Goal: Find specific page/section: Find specific page/section

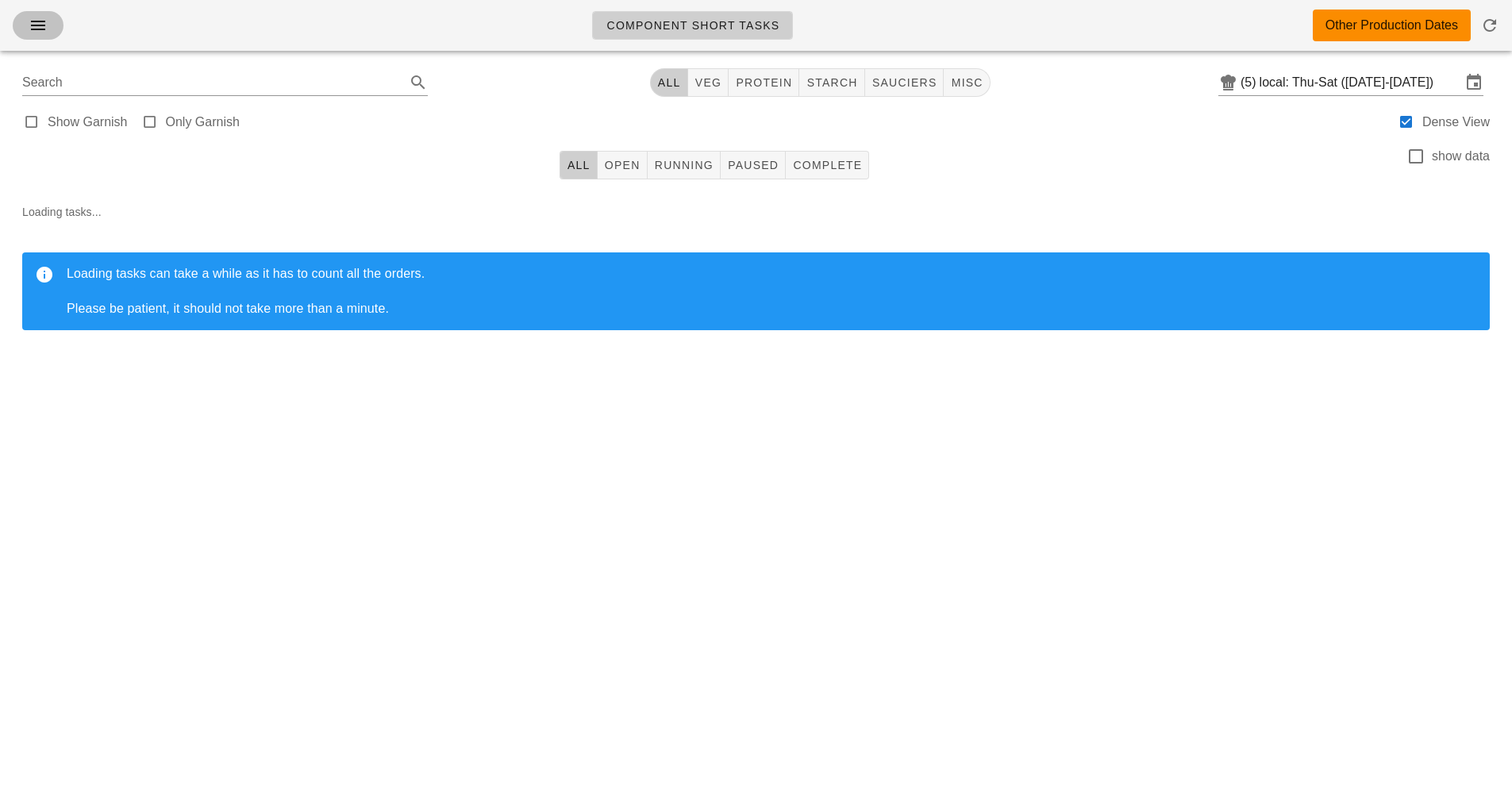
click at [41, 35] on button "button" at bounding box center [38, 25] width 51 height 28
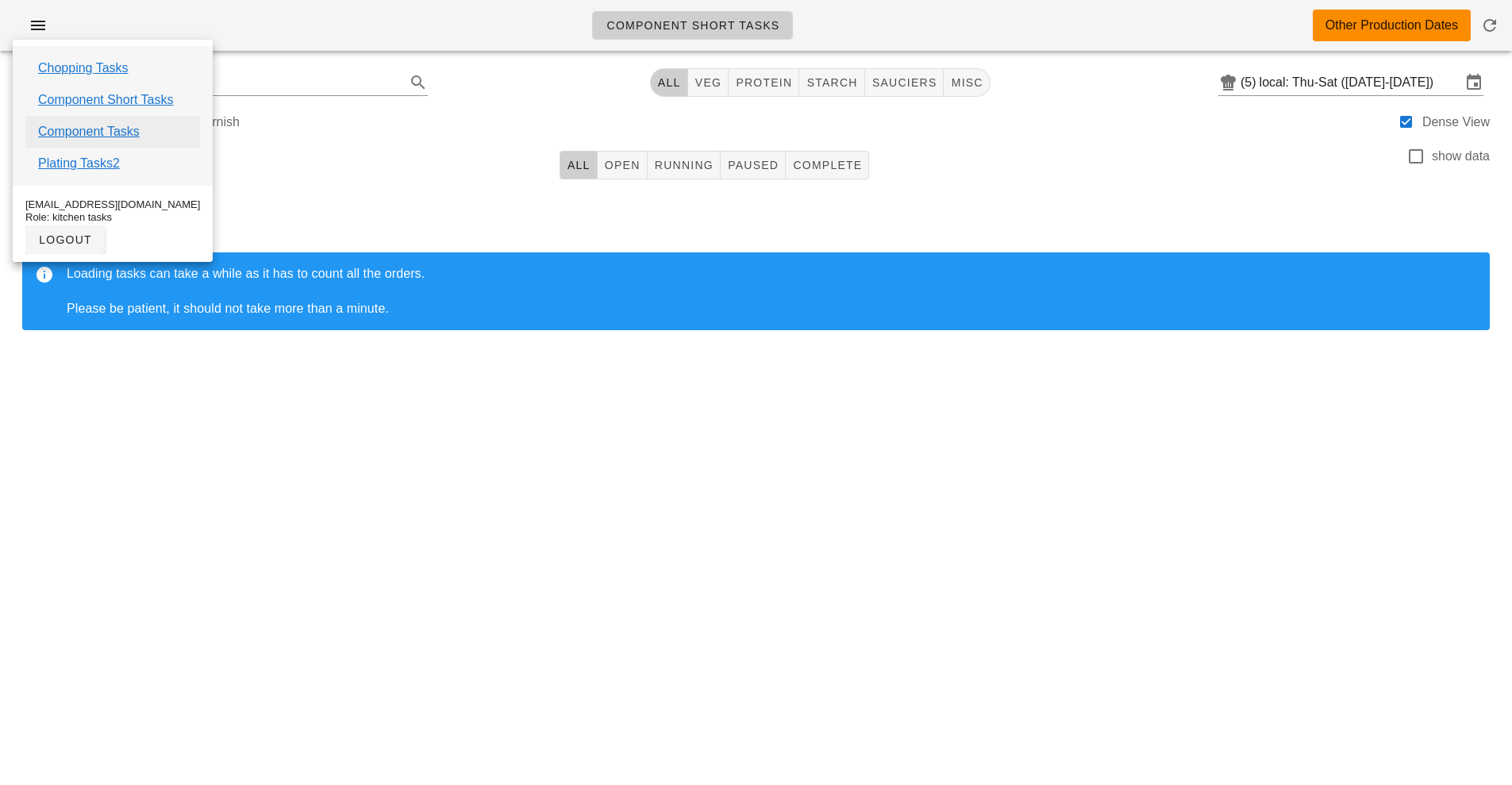
click at [95, 135] on link "Component Tasks" at bounding box center [88, 131] width 101 height 19
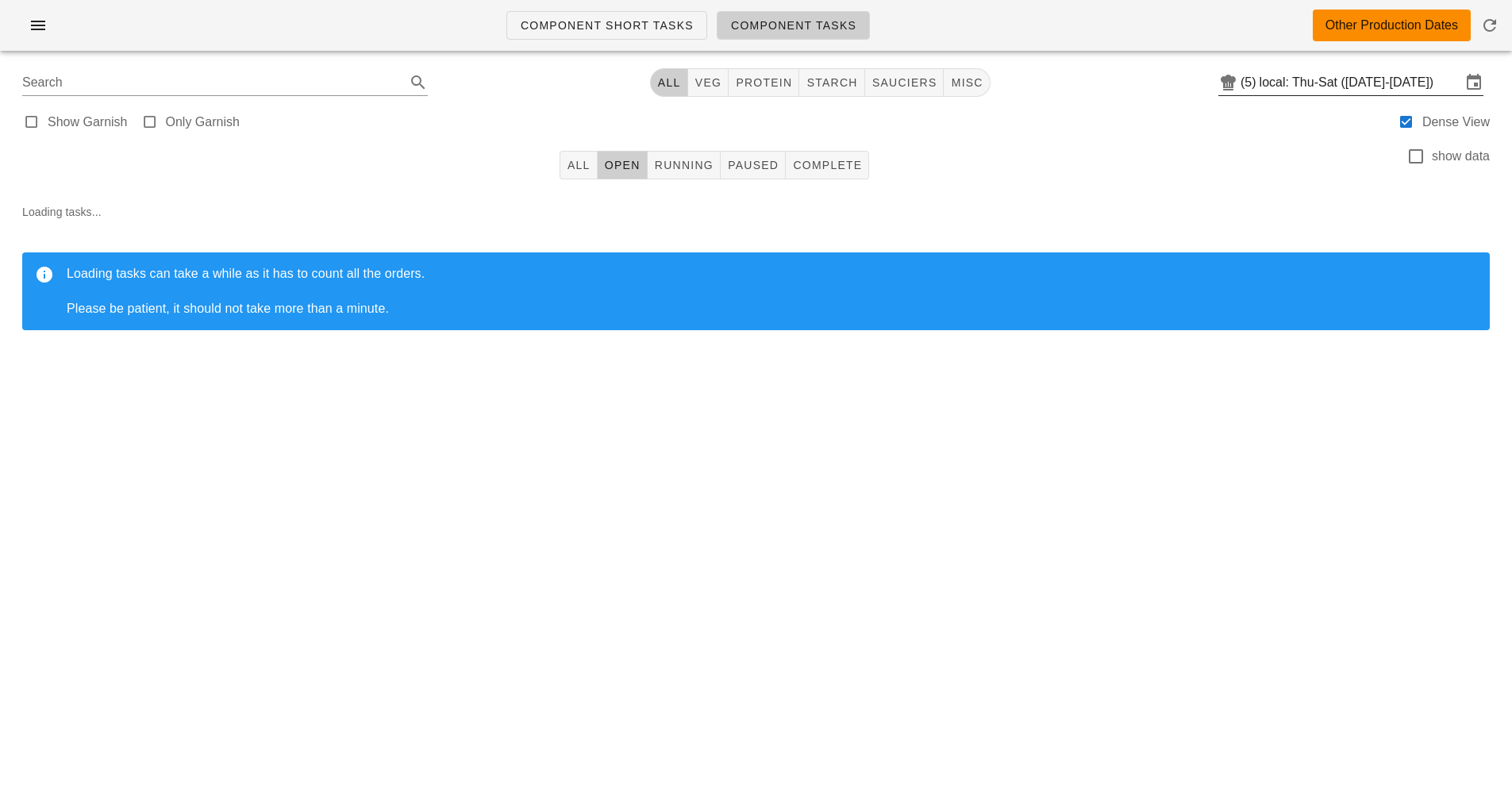
click at [1348, 91] on input "local: Thu-Sat ([DATE]-[DATE])" at bounding box center [1360, 82] width 202 height 25
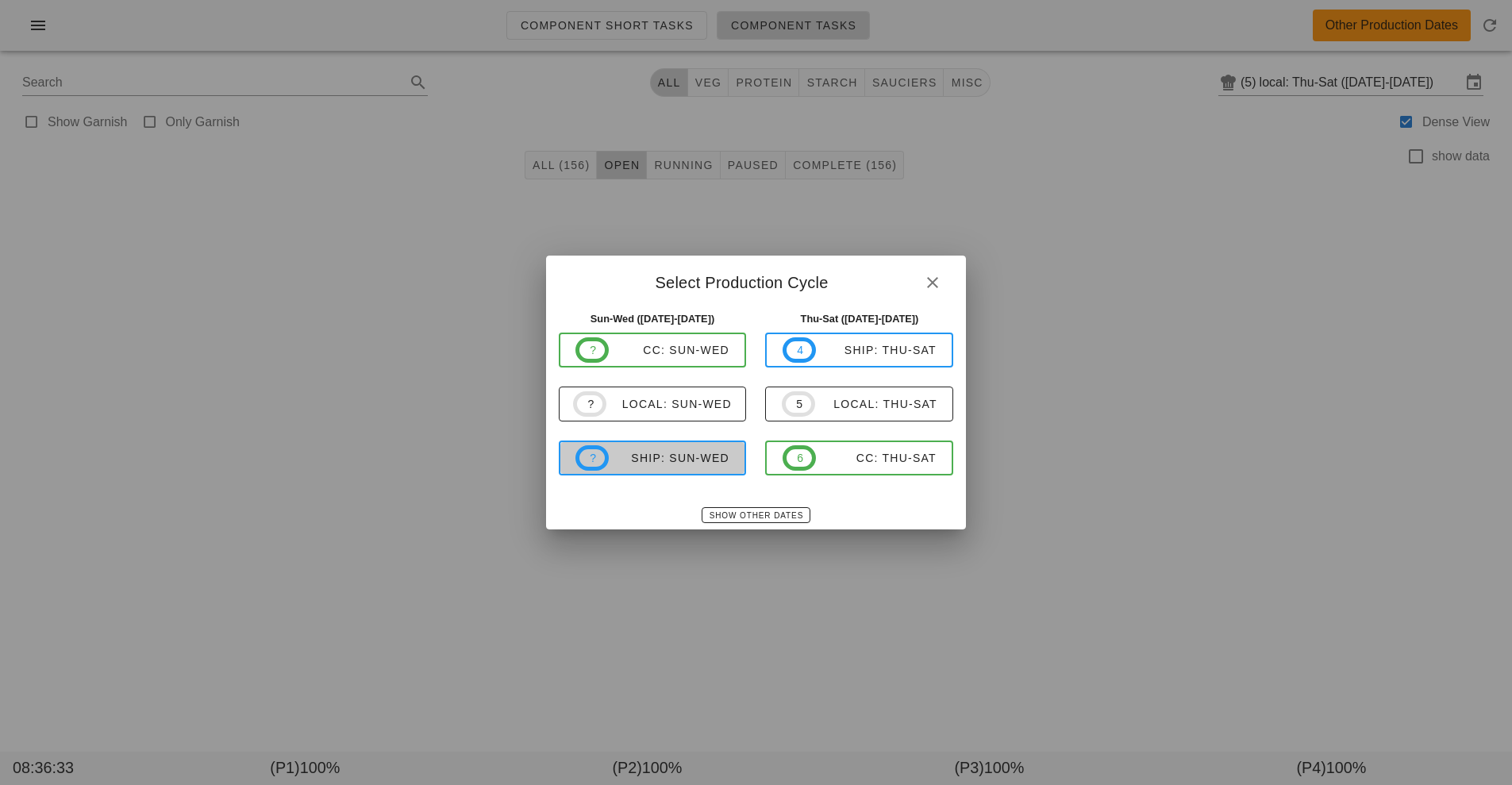
click at [683, 465] on div "ship: Sun-Wed" at bounding box center [669, 458] width 121 height 13
type input "ship: Sun-Wed ([DATE]-[DATE])"
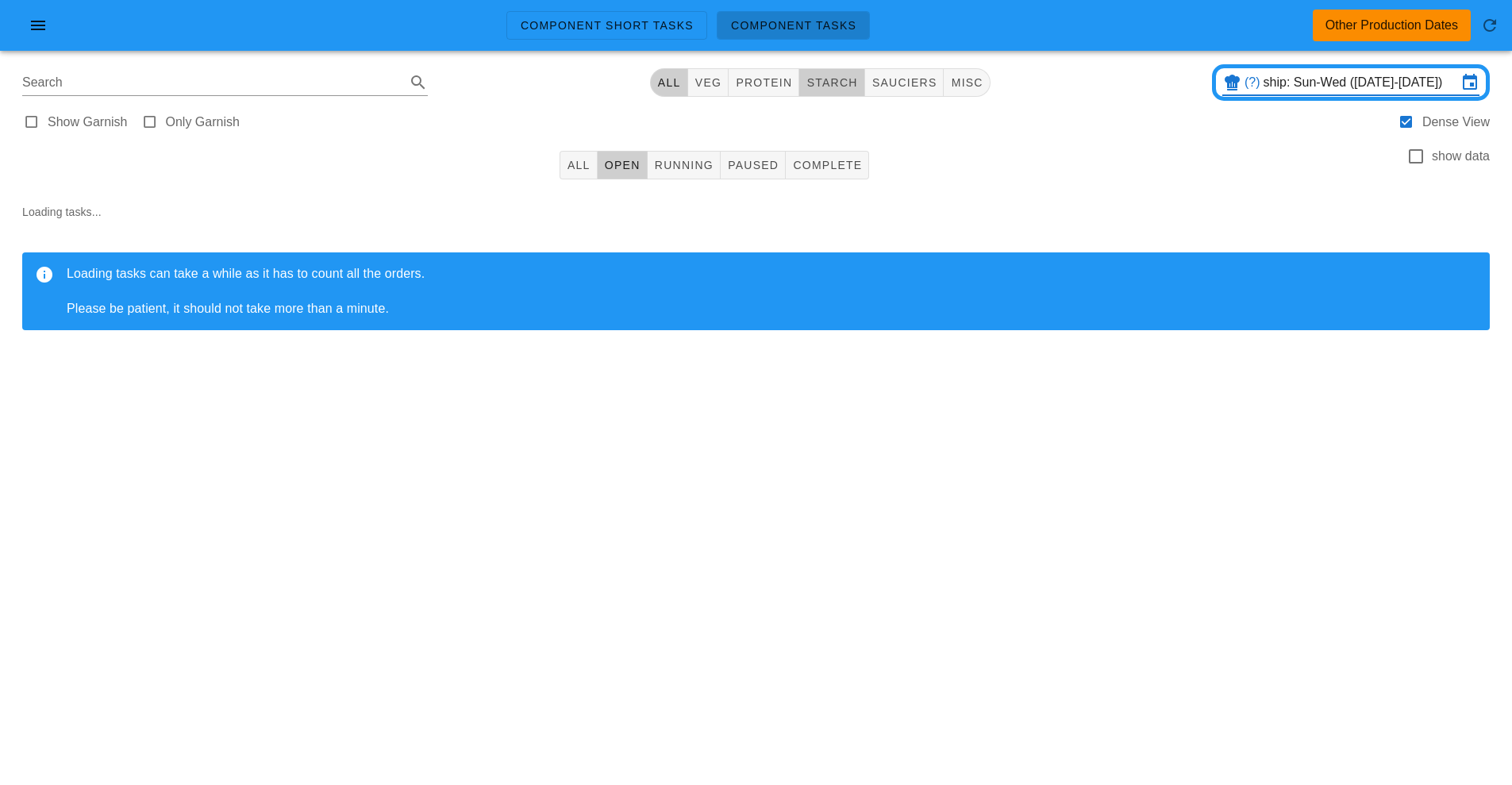
click at [834, 82] on span "starch" at bounding box center [832, 83] width 52 height 13
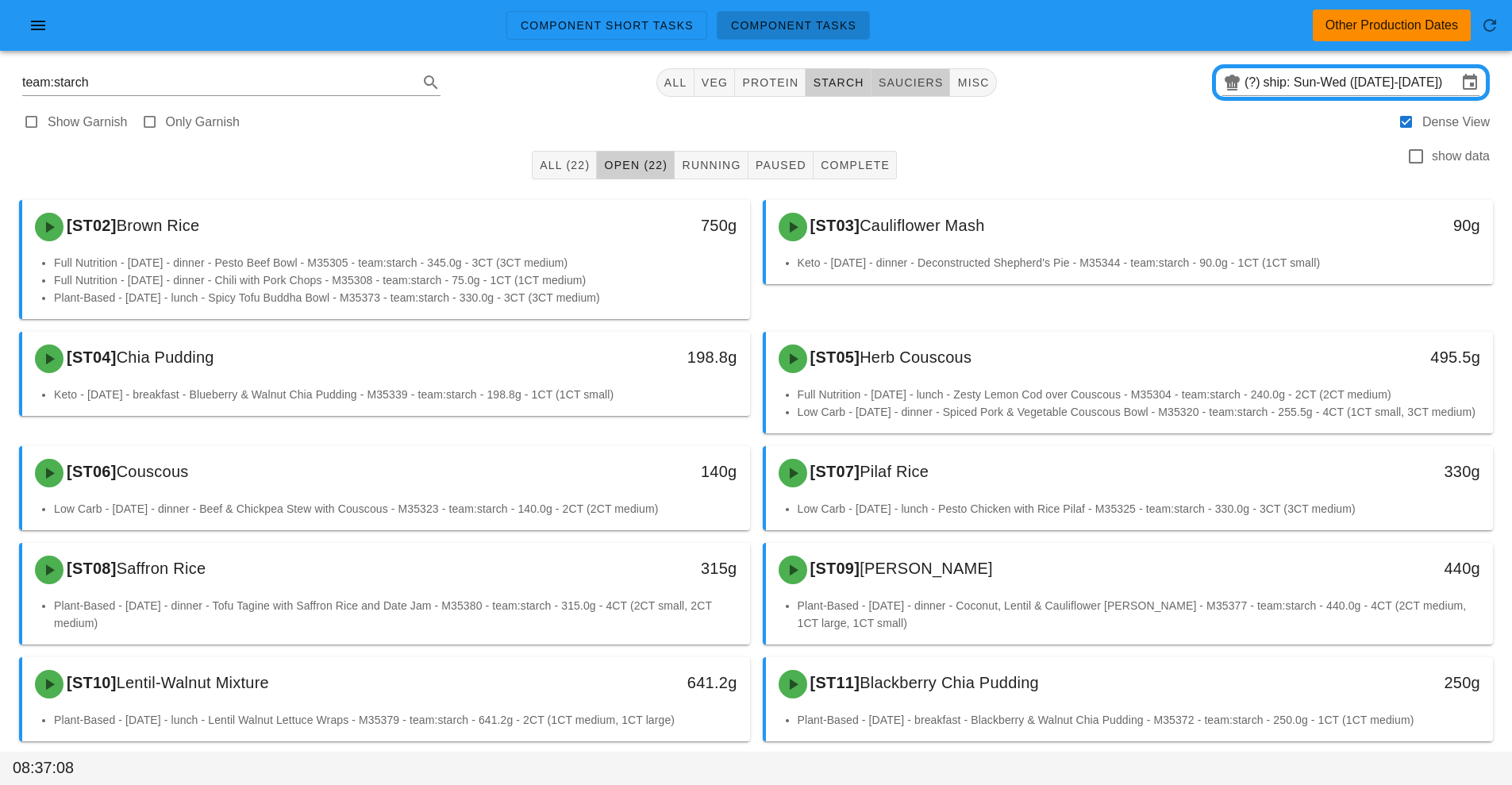
click at [909, 84] on span "sauciers" at bounding box center [910, 83] width 66 height 13
type input "team:sauciers"
